Goal: Task Accomplishment & Management: Use online tool/utility

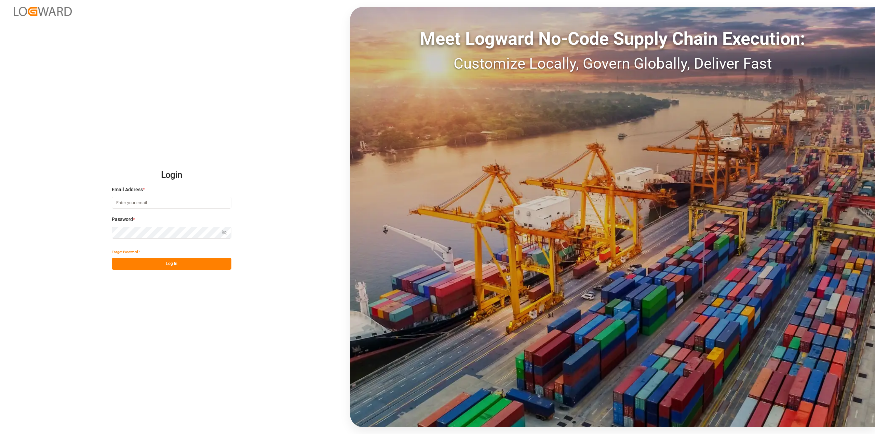
click at [142, 202] on input at bounding box center [172, 203] width 120 height 12
type input "[PERSON_NAME][EMAIL_ADDRESS][PERSON_NAME][DOMAIN_NAME]"
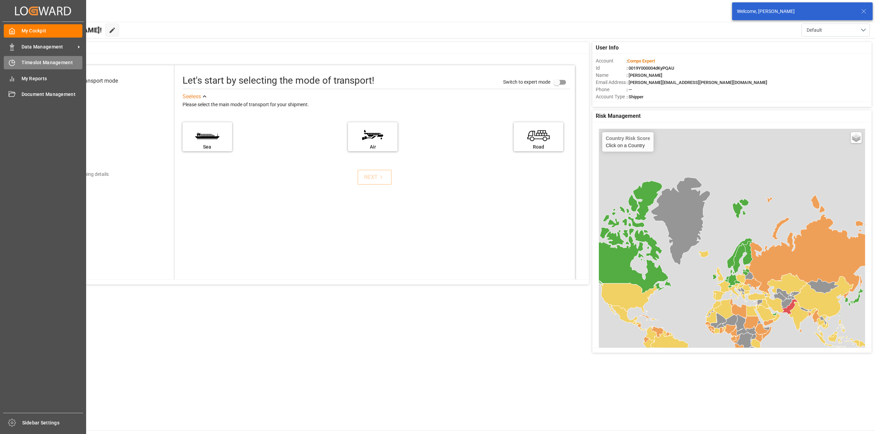
click at [22, 62] on span "Timeslot Management" at bounding box center [52, 62] width 61 height 7
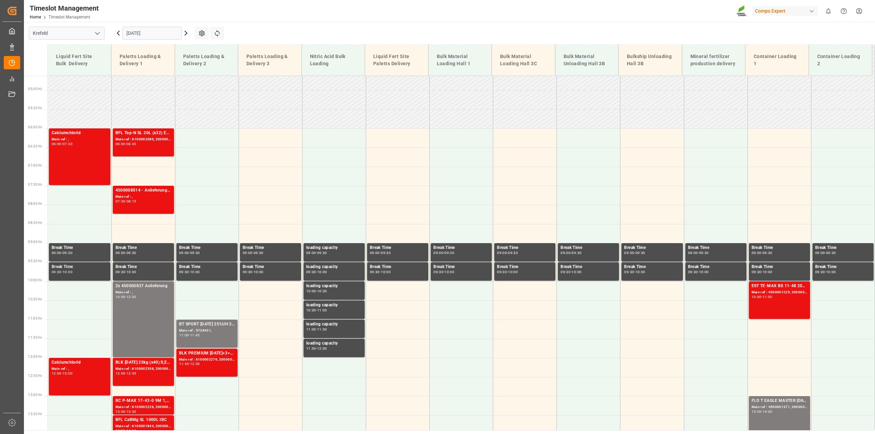
scroll to position [228, 0]
